Goal: Find contact information: Find contact information

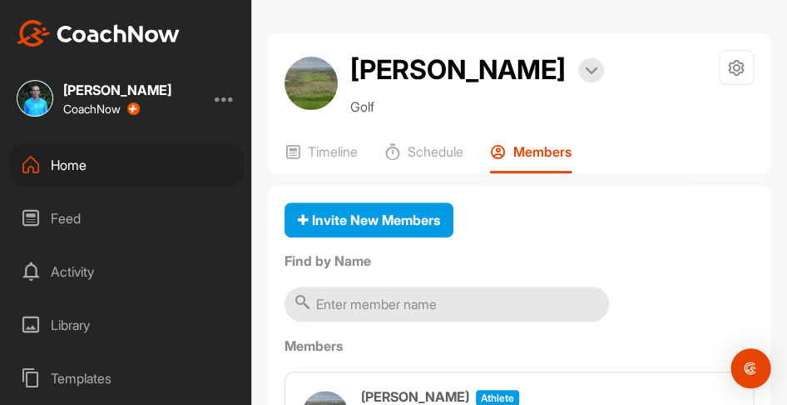
scroll to position [211, 0]
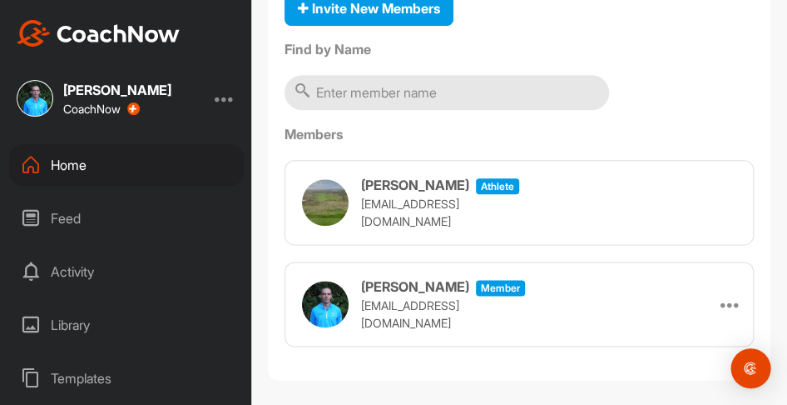
click at [77, 166] on div "Home" at bounding box center [126, 165] width 235 height 42
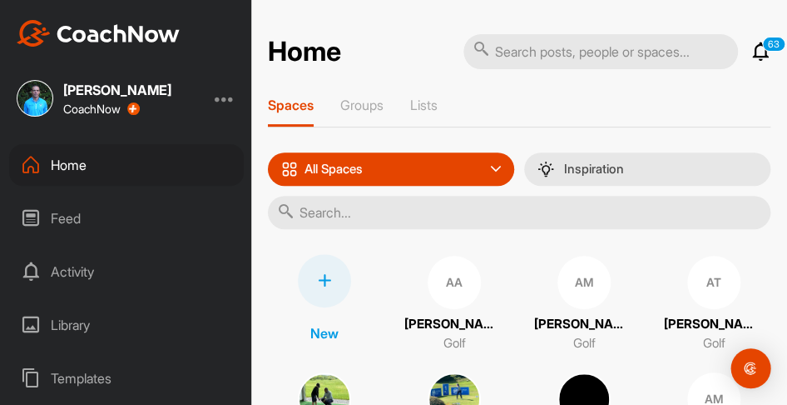
click at [323, 201] on input "text" at bounding box center [519, 212] width 503 height 33
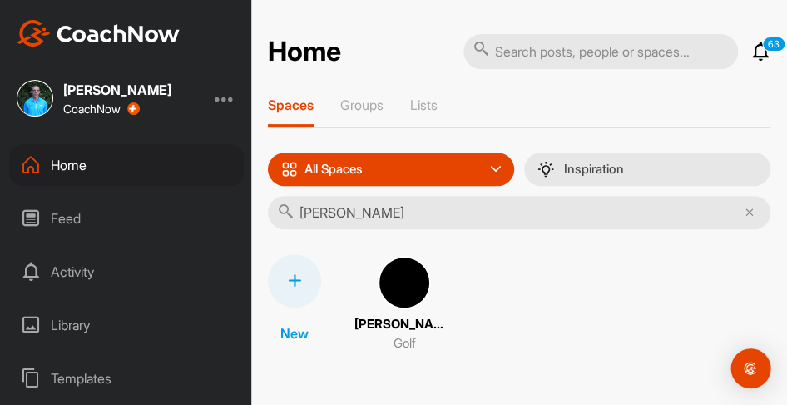
type input "[PERSON_NAME]"
click at [395, 283] on img at bounding box center [404, 282] width 53 height 53
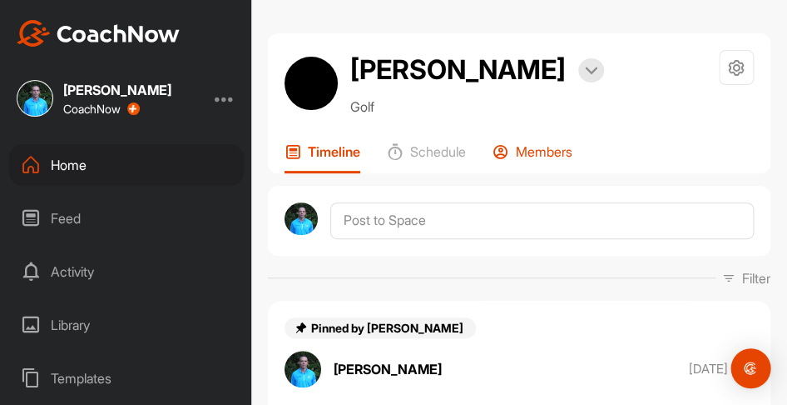
click at [533, 156] on p "Members" at bounding box center [544, 151] width 57 height 17
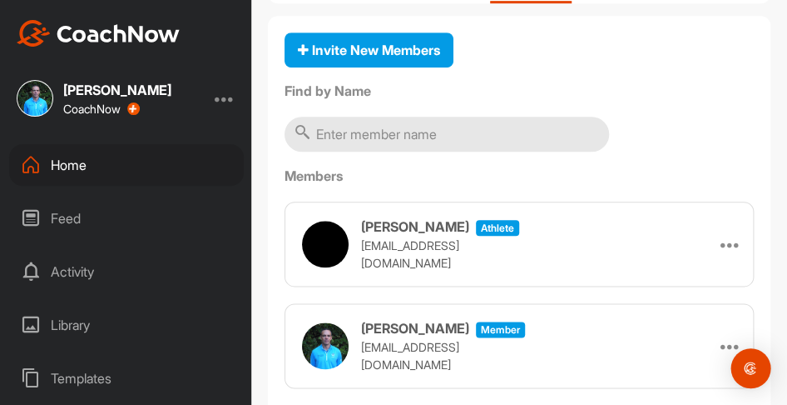
scroll to position [177, 0]
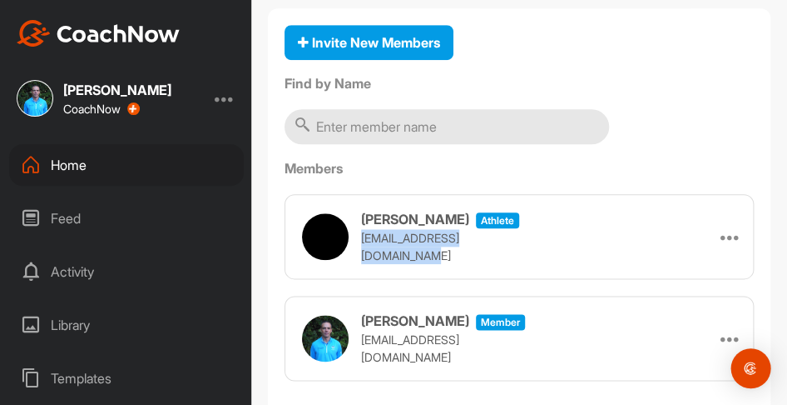
drag, startPoint x: 511, startPoint y: 246, endPoint x: 363, endPoint y: 243, distance: 148.2
click at [363, 243] on div "[PERSON_NAME] athlete [EMAIL_ADDRESS][DOMAIN_NAME] Remove" at bounding box center [519, 236] width 469 height 85
copy p "[EMAIL_ADDRESS][DOMAIN_NAME]"
click at [85, 166] on div "Home" at bounding box center [126, 165] width 235 height 42
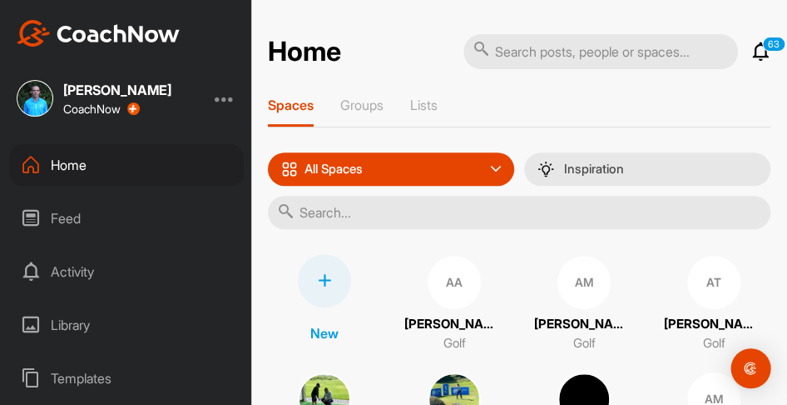
click at [370, 220] on input "text" at bounding box center [519, 212] width 503 height 33
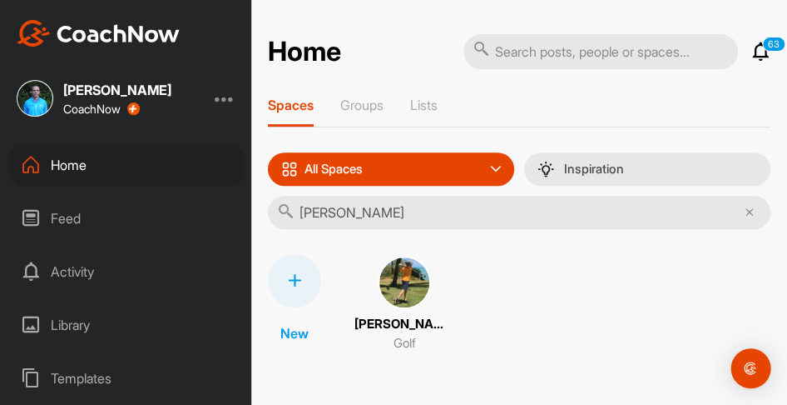
type input "[PERSON_NAME]"
click at [410, 279] on img at bounding box center [404, 282] width 53 height 53
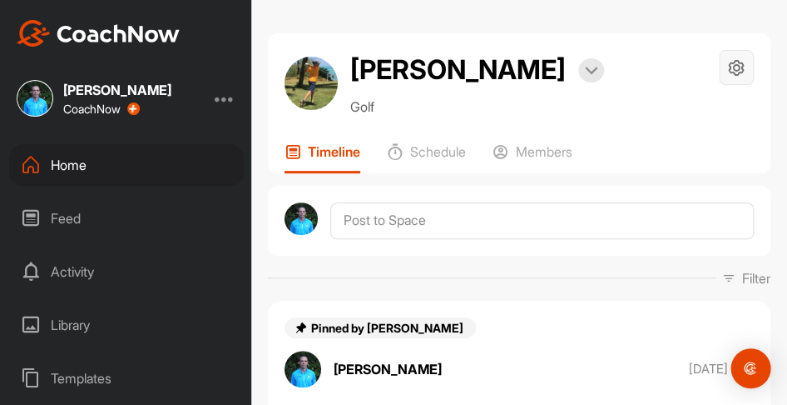
click at [741, 64] on icon at bounding box center [737, 67] width 19 height 19
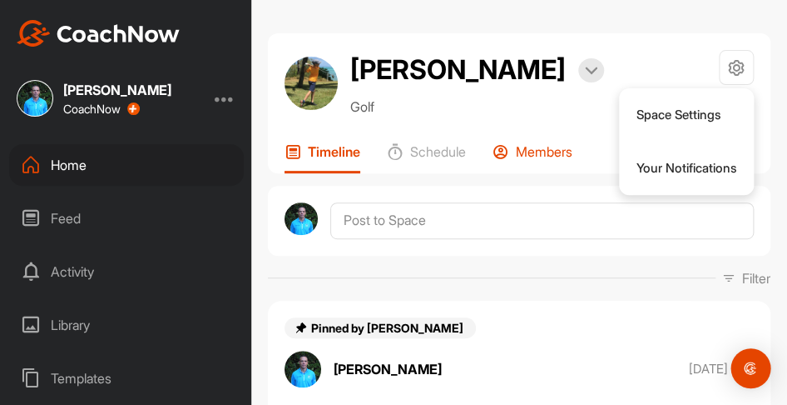
click at [537, 160] on p "Members" at bounding box center [544, 151] width 57 height 17
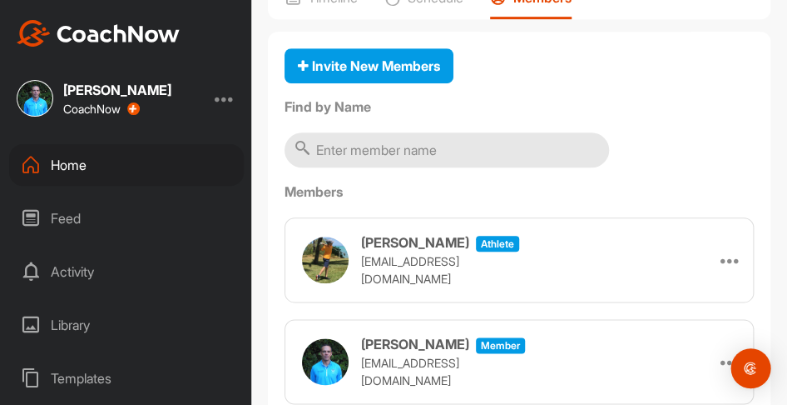
scroll to position [223, 0]
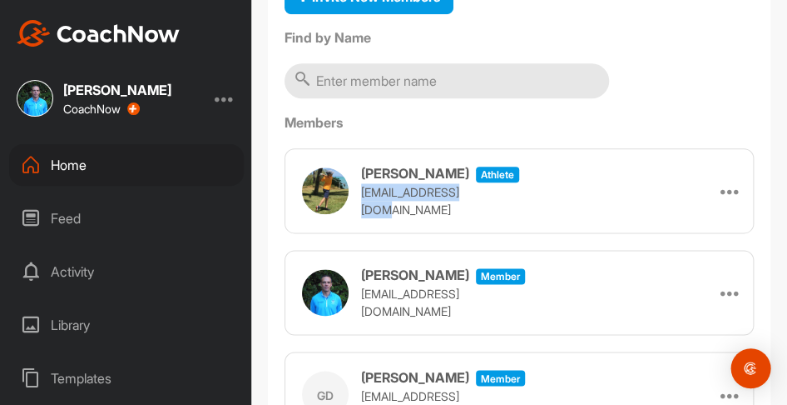
drag, startPoint x: 485, startPoint y: 241, endPoint x: 356, endPoint y: 238, distance: 129.1
click at [356, 218] on div "[PERSON_NAME] athlete [EMAIL_ADDRESS][DOMAIN_NAME]" at bounding box center [415, 190] width 226 height 55
copy p "[EMAIL_ADDRESS][DOMAIN_NAME]"
click at [78, 166] on div "Home" at bounding box center [126, 165] width 235 height 42
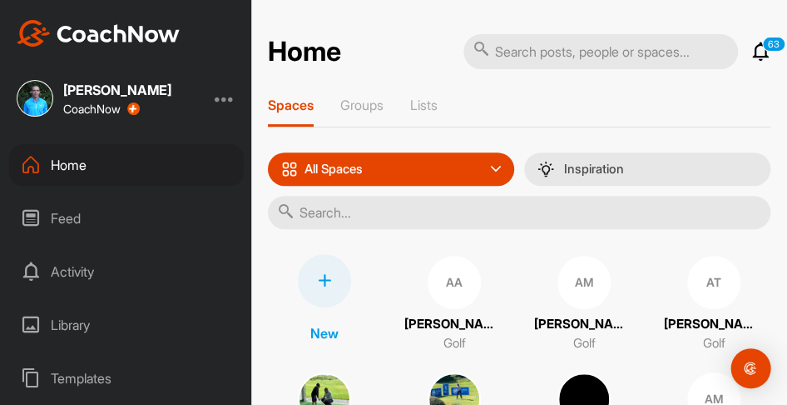
click at [385, 206] on input "text" at bounding box center [519, 212] width 503 height 33
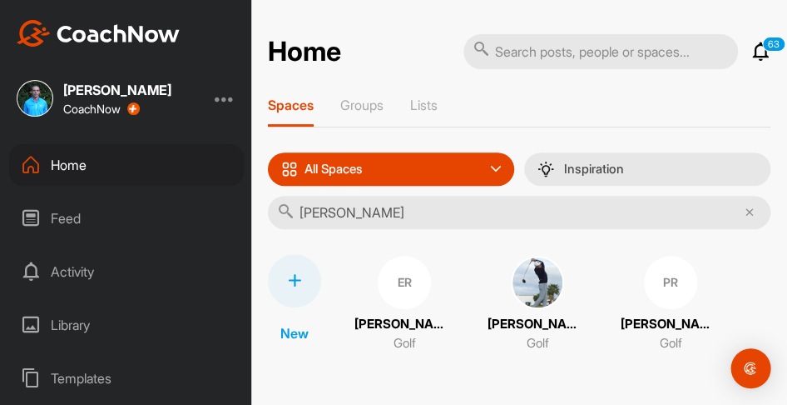
type input "[PERSON_NAME]"
click at [539, 271] on img at bounding box center [537, 282] width 53 height 53
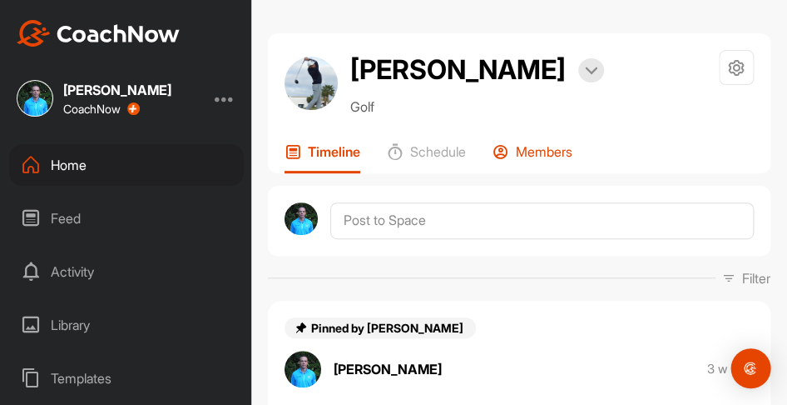
click at [539, 155] on p "Members" at bounding box center [544, 151] width 57 height 17
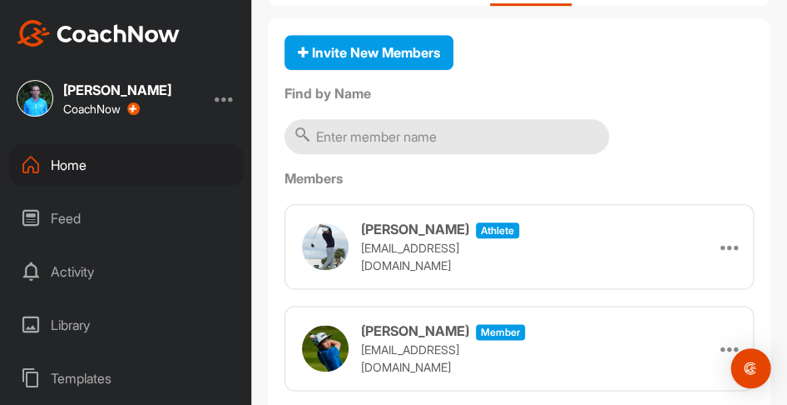
scroll to position [211, 0]
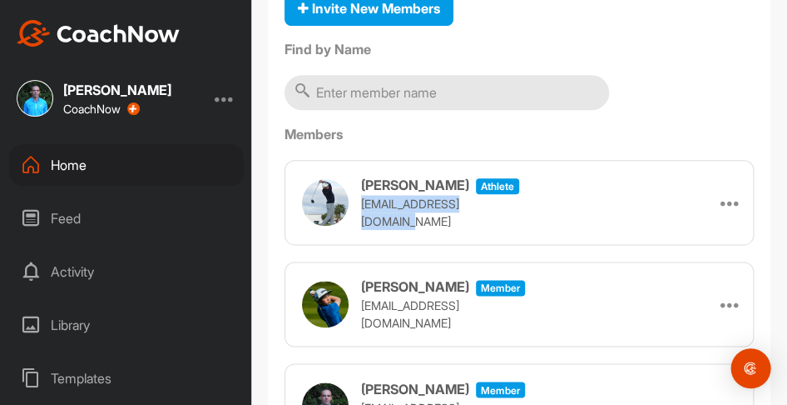
drag, startPoint x: 504, startPoint y: 211, endPoint x: 356, endPoint y: 210, distance: 148.2
click at [356, 210] on div "[PERSON_NAME] athlete [EMAIL_ADDRESS][DOMAIN_NAME]" at bounding box center [415, 202] width 226 height 55
copy p "[EMAIL_ADDRESS][DOMAIN_NAME]"
click at [90, 160] on div "Home" at bounding box center [126, 165] width 235 height 42
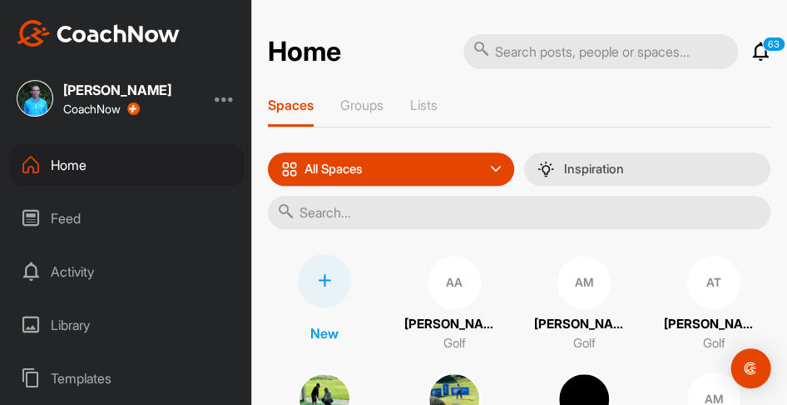
click at [358, 201] on input "text" at bounding box center [519, 212] width 503 height 33
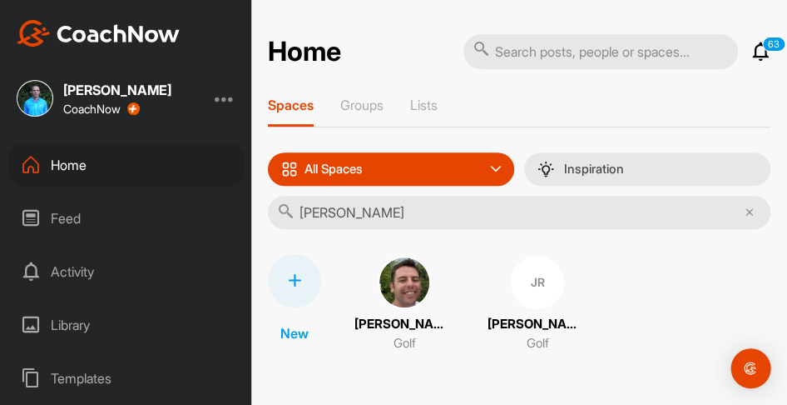
type input "[PERSON_NAME]"
click at [511, 272] on div "JR" at bounding box center [537, 282] width 53 height 53
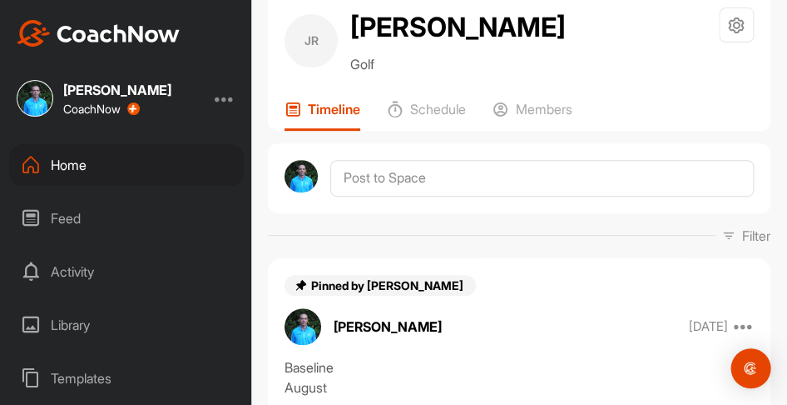
scroll to position [33, 0]
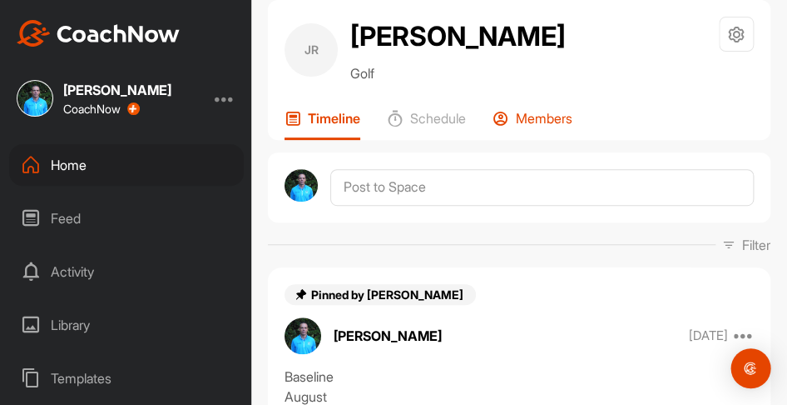
click at [536, 123] on p "Members" at bounding box center [544, 118] width 57 height 17
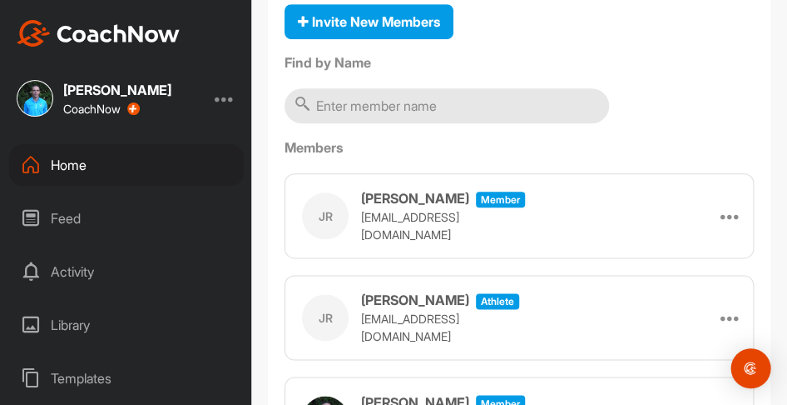
scroll to position [217, 0]
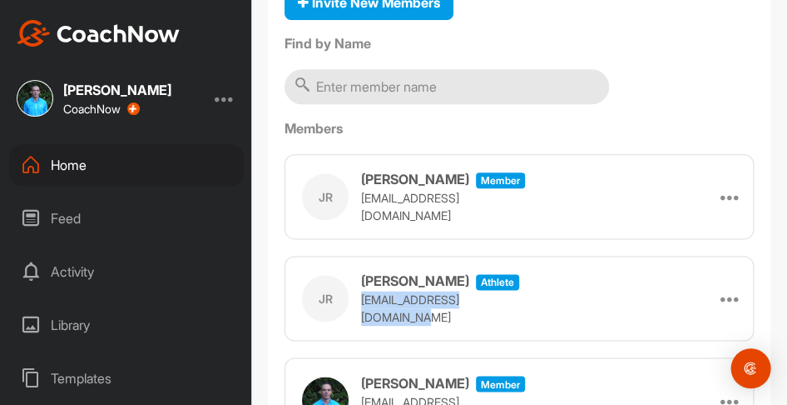
drag, startPoint x: 508, startPoint y: 309, endPoint x: 358, endPoint y: 305, distance: 149.9
click at [358, 305] on div "JR [PERSON_NAME] athlete [EMAIL_ADDRESS][DOMAIN_NAME] Remove" at bounding box center [519, 298] width 469 height 85
copy p "[EMAIL_ADDRESS][DOMAIN_NAME]"
click at [73, 166] on div "Home" at bounding box center [126, 165] width 235 height 42
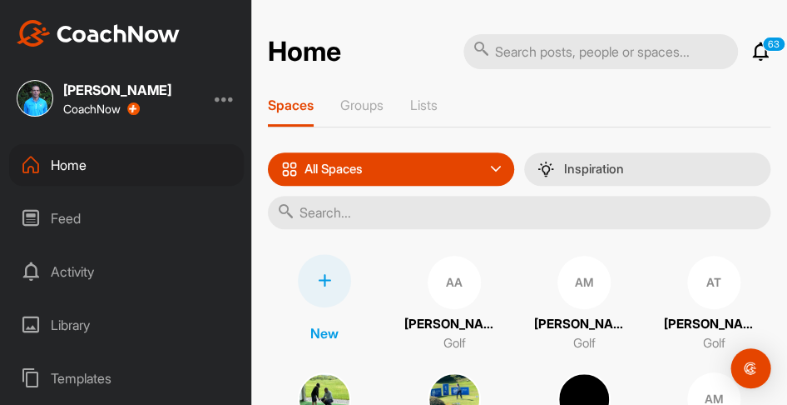
click at [345, 213] on input "text" at bounding box center [519, 212] width 503 height 33
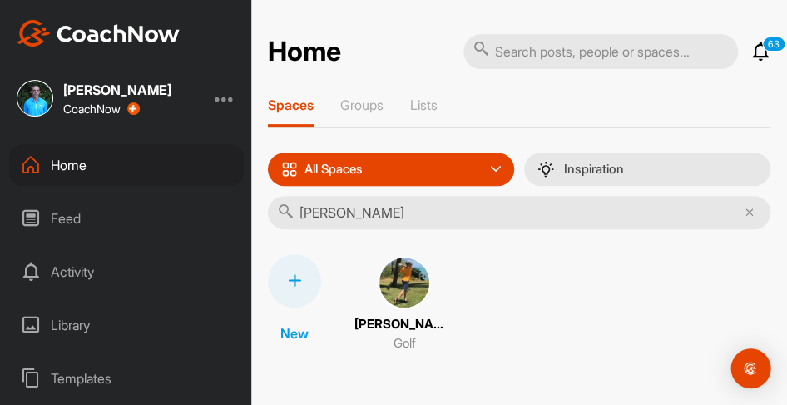
type input "[PERSON_NAME]"
click at [413, 303] on img at bounding box center [404, 282] width 53 height 53
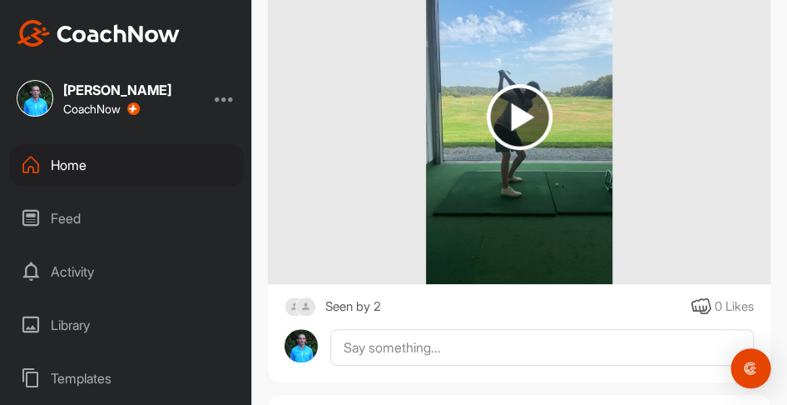
scroll to position [7114, 0]
